Goal: Find contact information: Find contact information

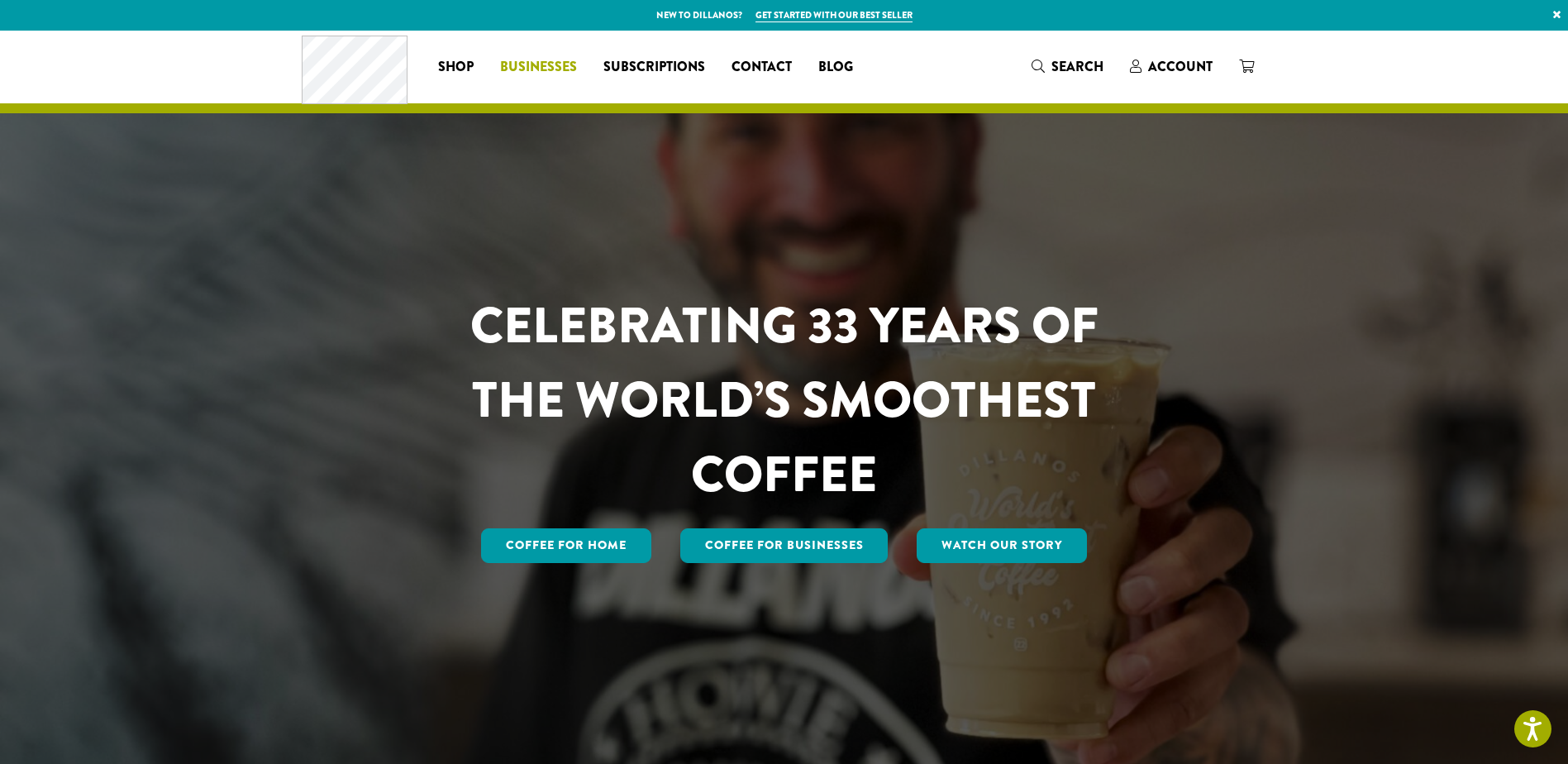
click at [549, 67] on span "Businesses" at bounding box center [538, 67] width 77 height 21
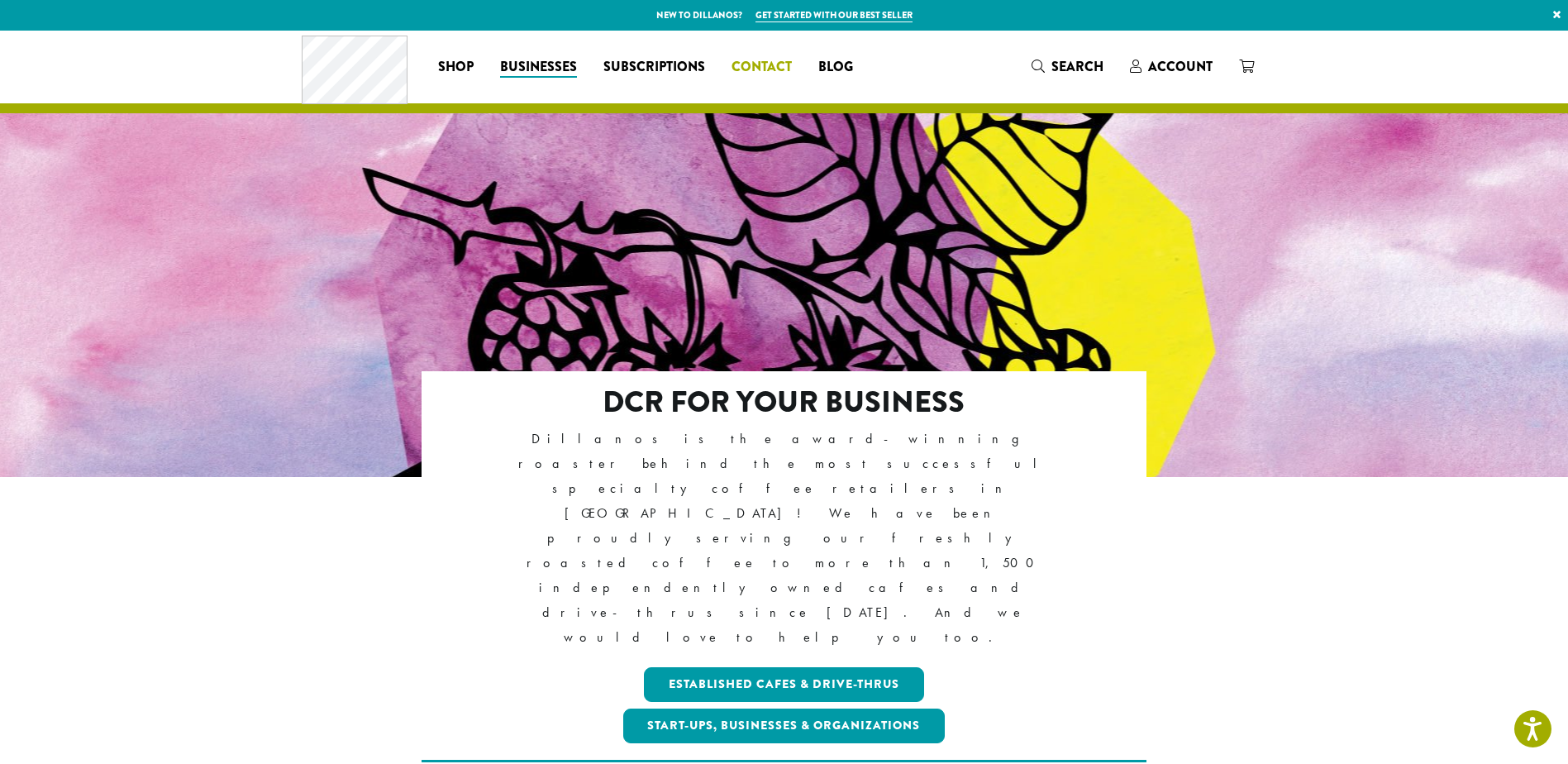
click at [764, 66] on span "Contact" at bounding box center [762, 67] width 61 height 21
